Goal: Information Seeking & Learning: Learn about a topic

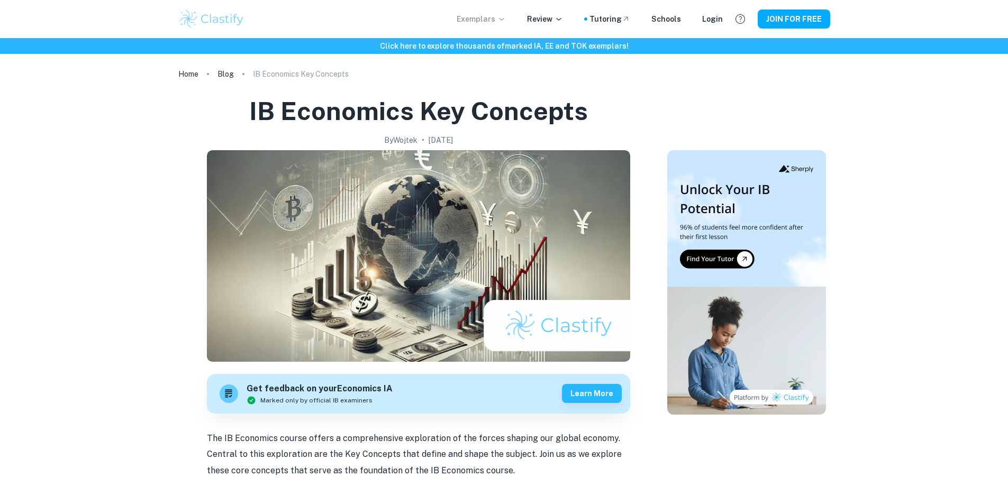
click at [497, 16] on p "Exemplars" at bounding box center [481, 19] width 49 height 12
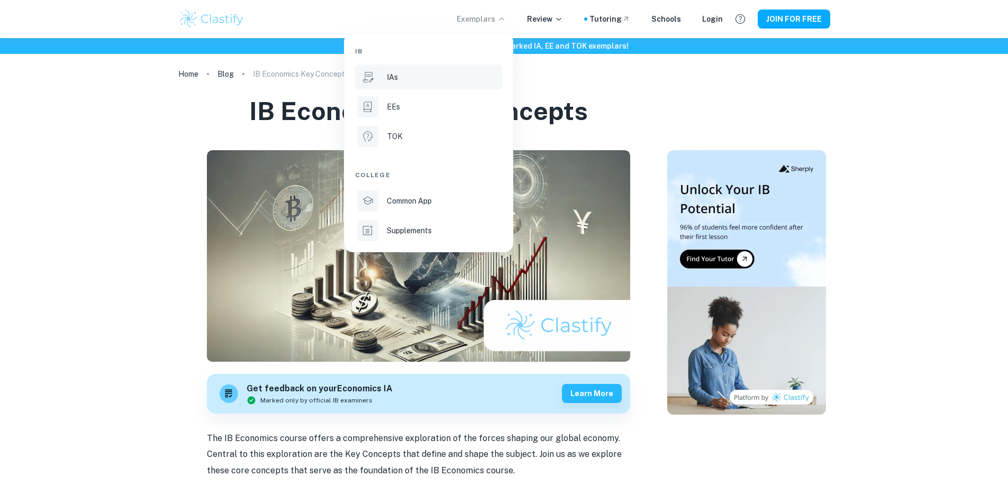
click at [393, 72] on p "IAs" at bounding box center [392, 77] width 11 height 12
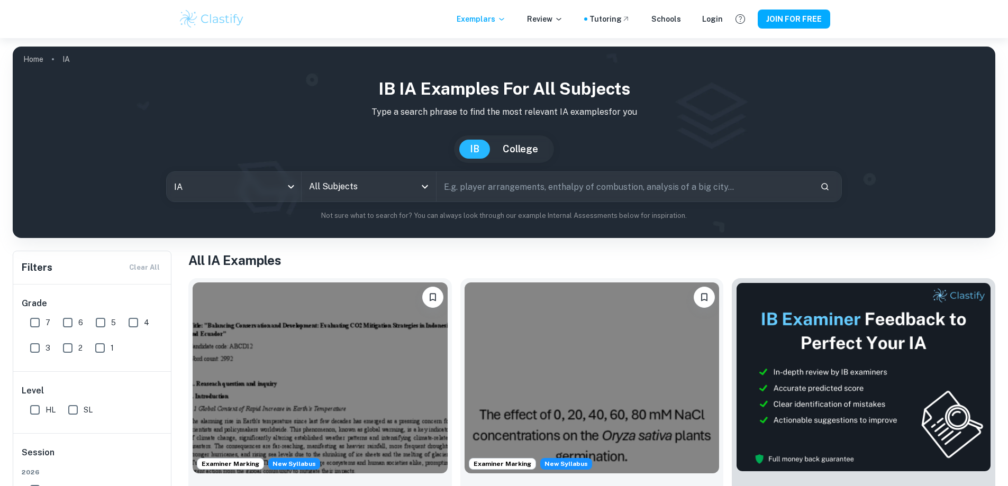
scroll to position [35, 0]
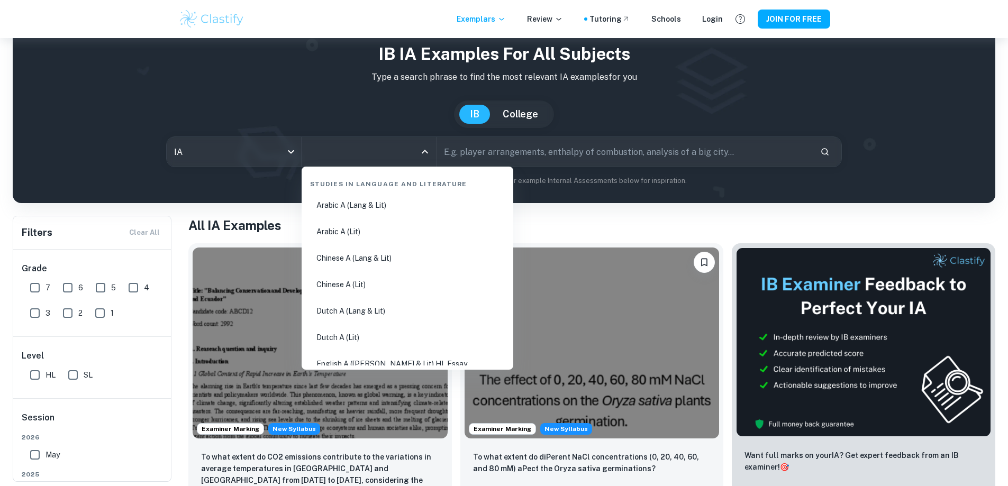
click at [385, 152] on input "All Subjects" at bounding box center [360, 152] width 109 height 20
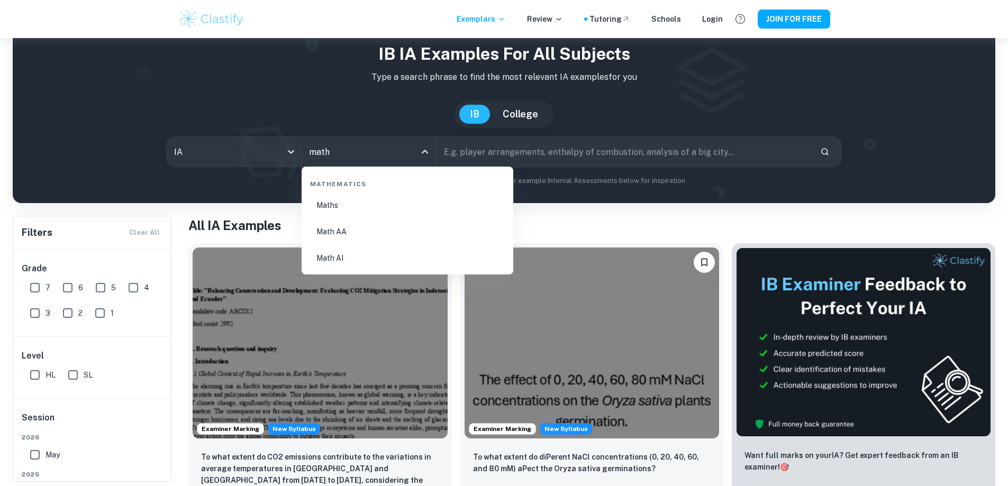
click at [375, 258] on li "Math AI" at bounding box center [407, 258] width 203 height 24
type input "Math AI"
click at [422, 258] on button "Please log in to bookmark exemplars" at bounding box center [432, 262] width 21 height 21
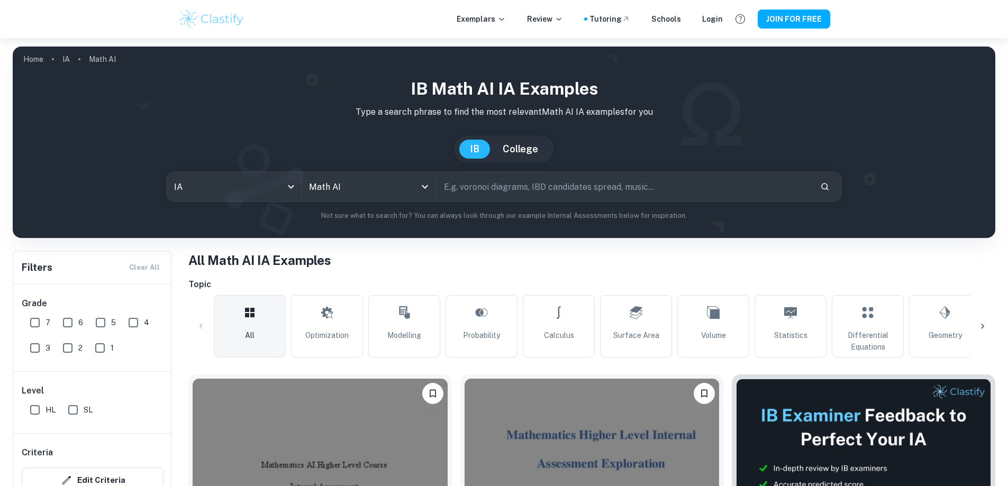
scroll to position [85, 0]
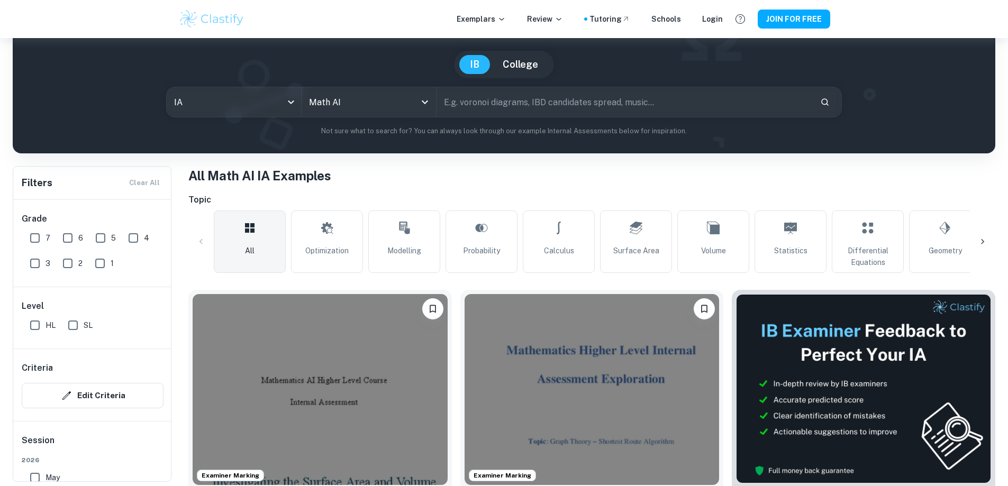
click at [488, 102] on input "text" at bounding box center [624, 102] width 375 height 30
type input "f"
type input "university"
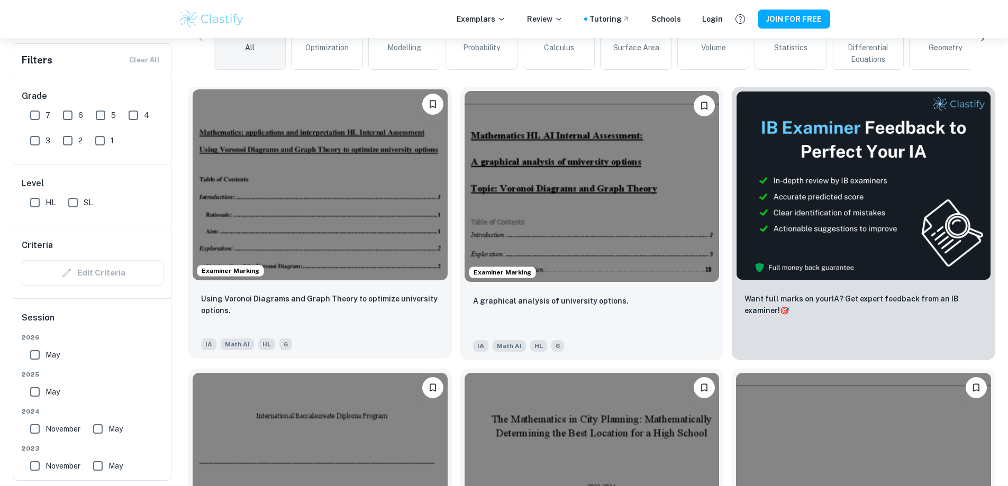
scroll to position [287, 0]
click at [315, 220] on img at bounding box center [320, 185] width 255 height 191
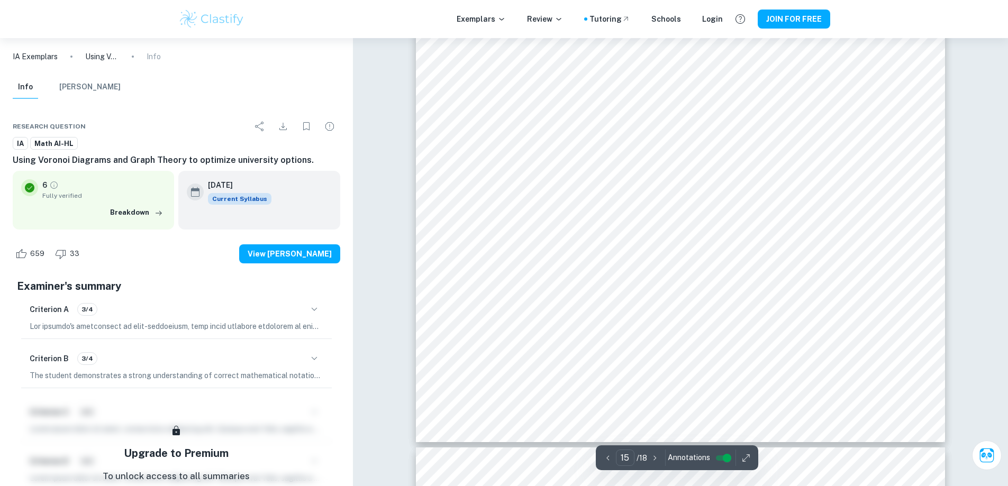
scroll to position [11176, 0]
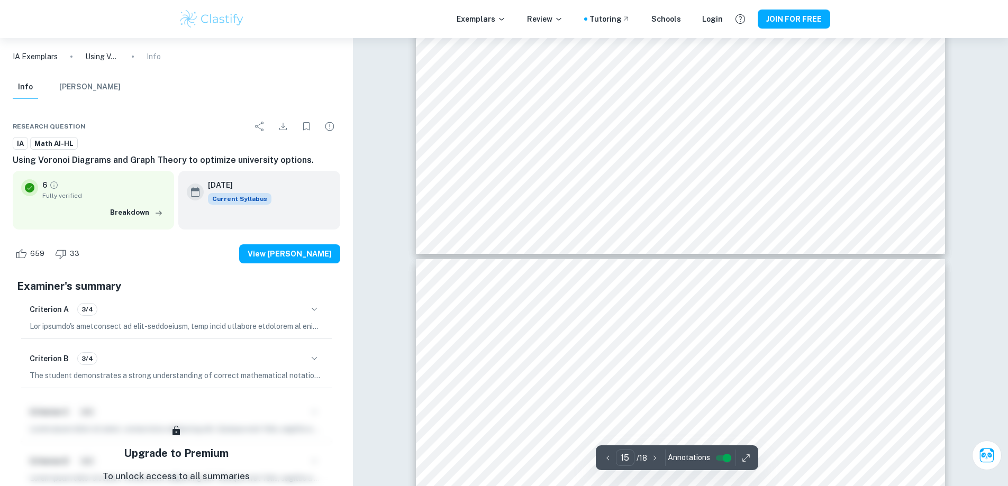
type input "16"
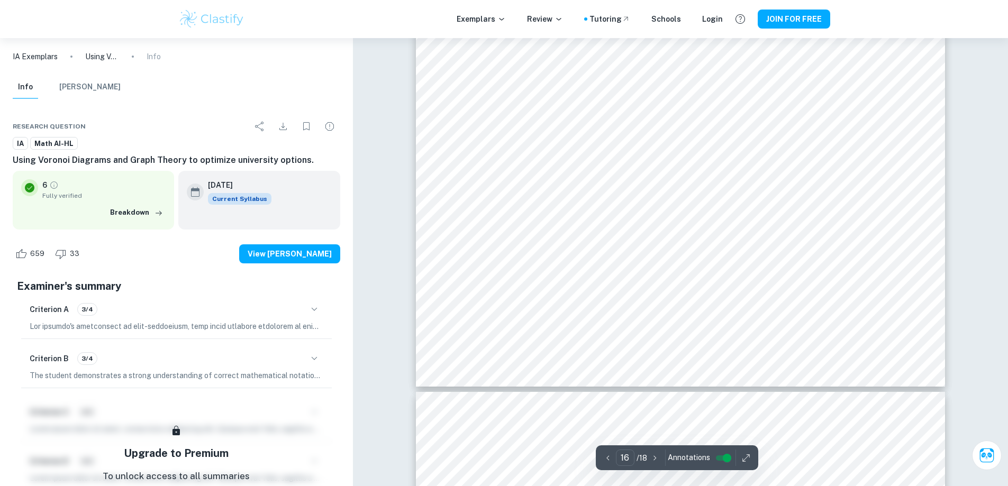
scroll to position [11969, 0]
click at [139, 215] on button "Breakdown" at bounding box center [136, 213] width 58 height 16
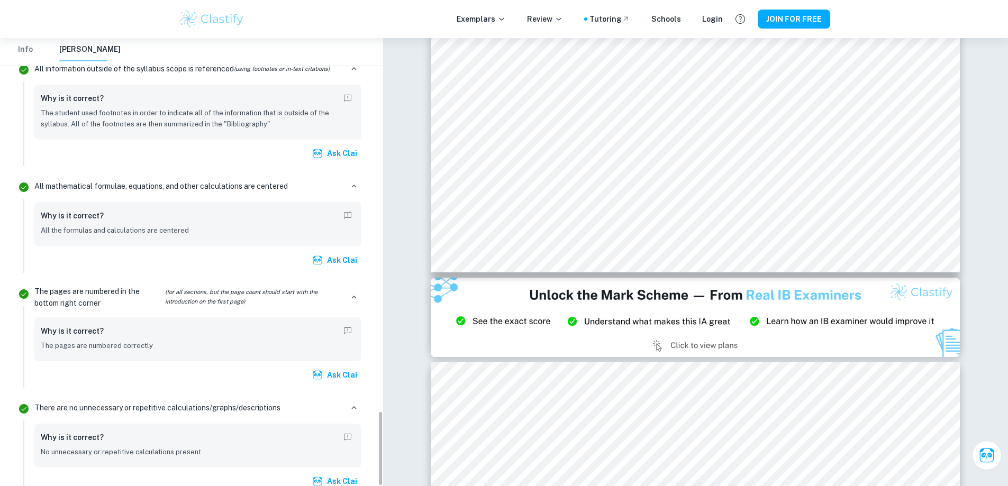
scroll to position [2216, 0]
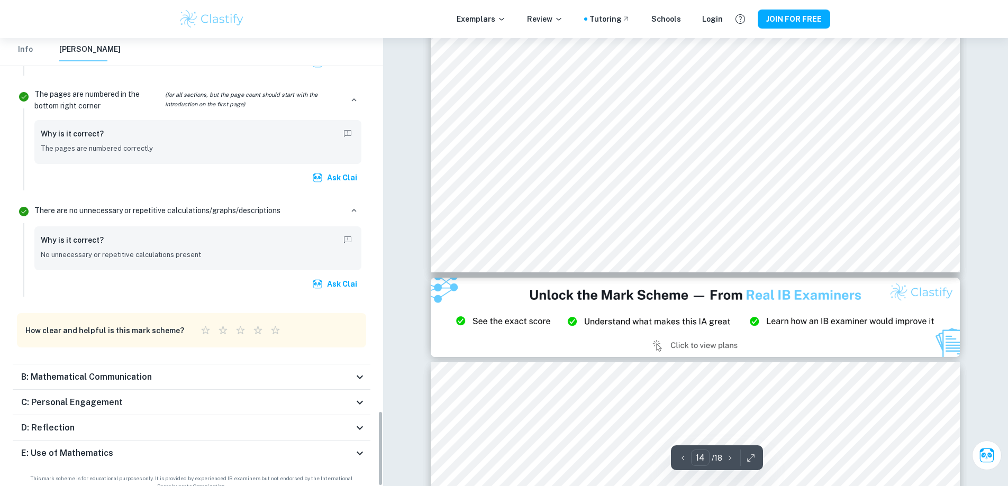
type input "15"
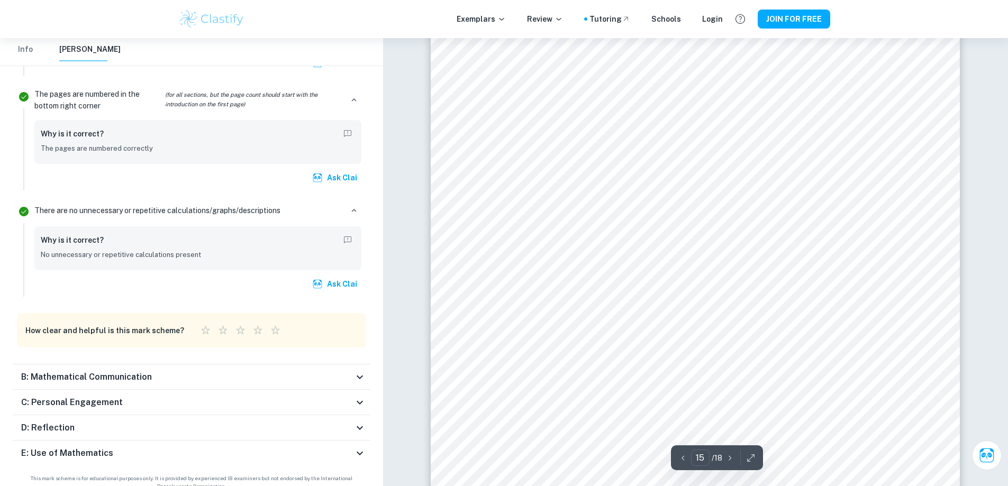
scroll to position [10777, 0]
click at [356, 371] on icon at bounding box center [360, 377] width 13 height 13
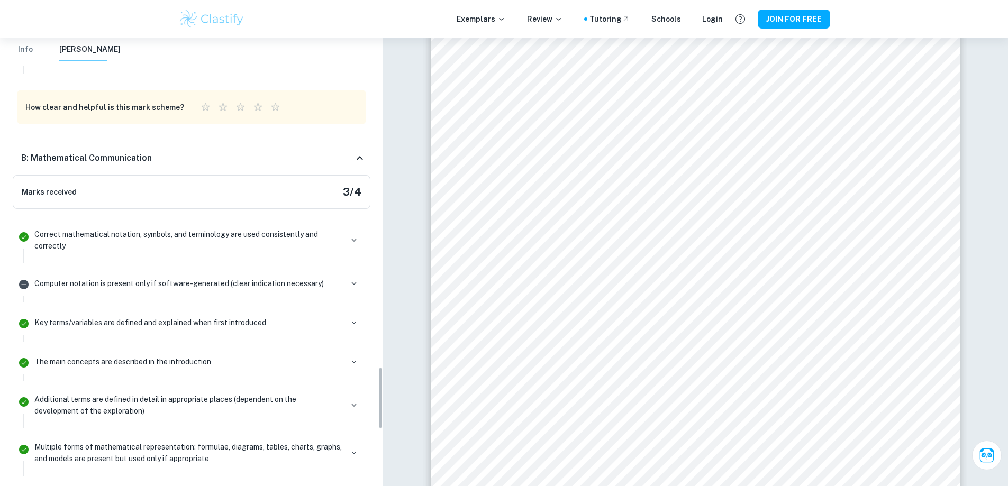
scroll to position [2379, 0]
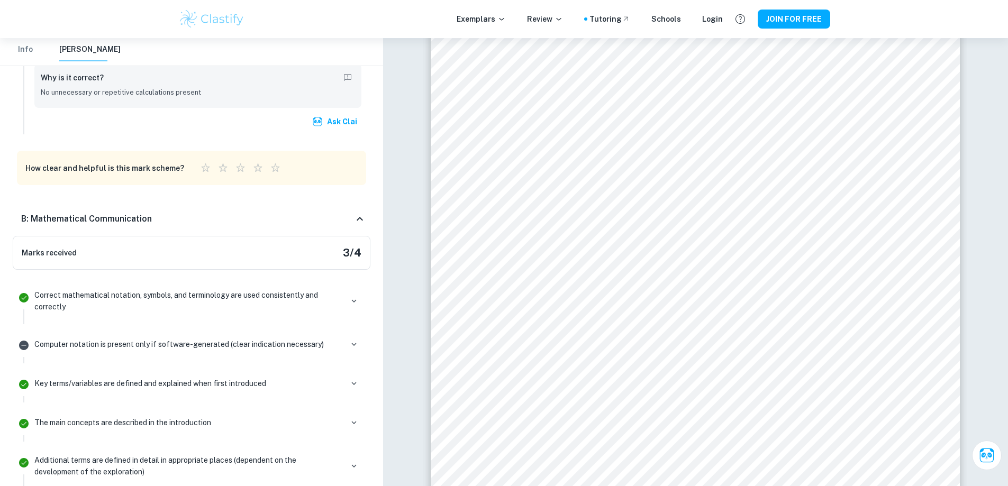
click at [361, 213] on icon at bounding box center [360, 219] width 13 height 13
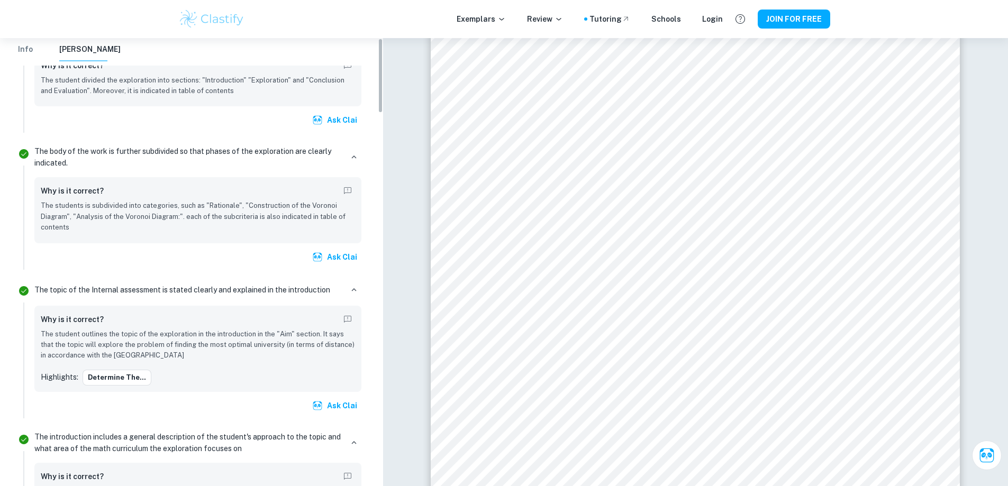
scroll to position [0, 0]
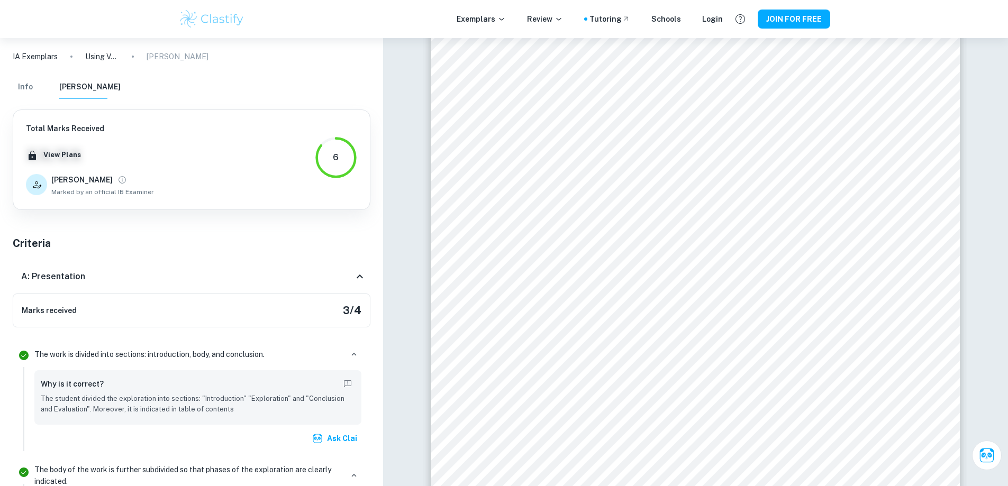
click at [361, 281] on icon at bounding box center [360, 276] width 13 height 13
